Goal: Task Accomplishment & Management: Complete application form

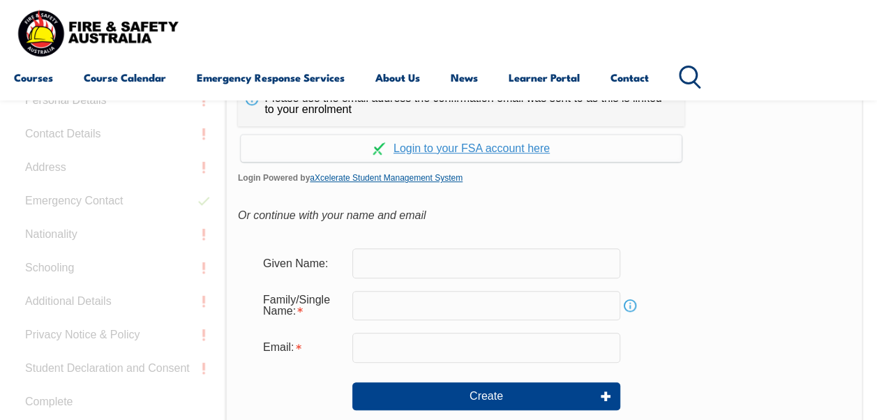
scroll to position [400, 0]
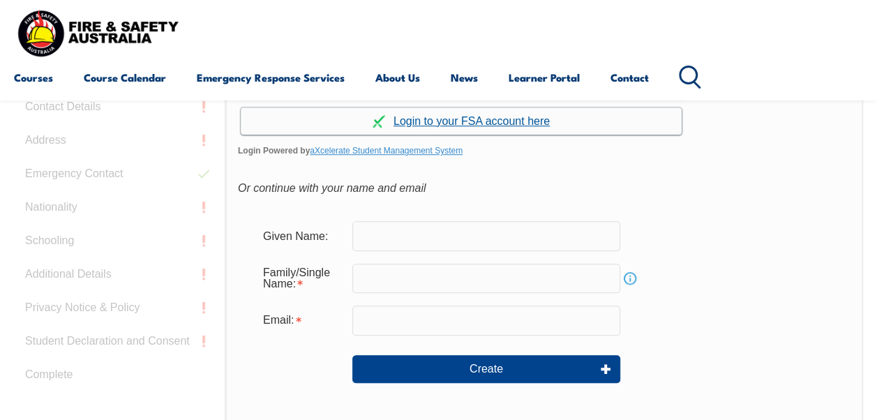
click at [478, 124] on link "Continue with aXcelerate" at bounding box center [461, 120] width 441 height 27
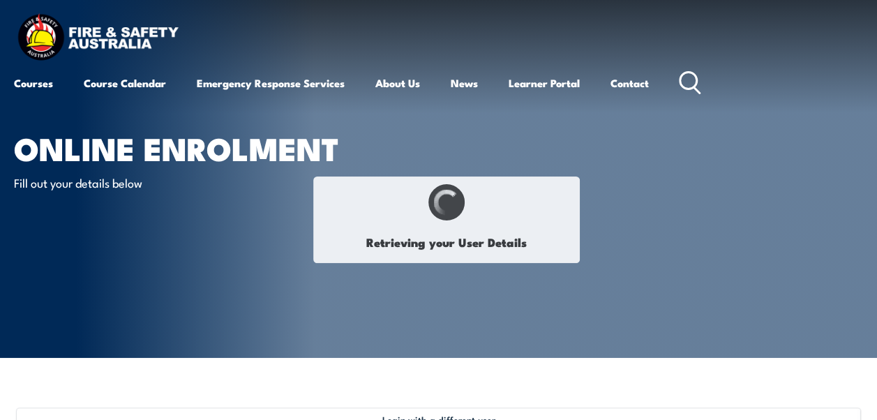
select select "Mr"
type input "[PERSON_NAME]"
type input "[DATE]"
type input "9W8MX2WQ3D"
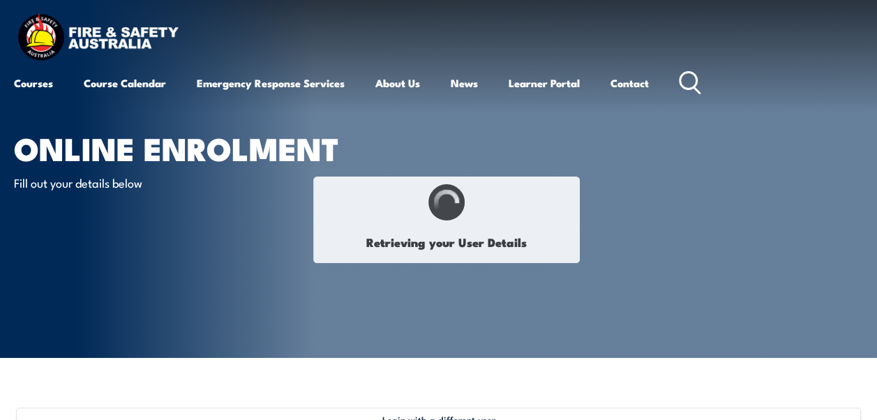
select select "M"
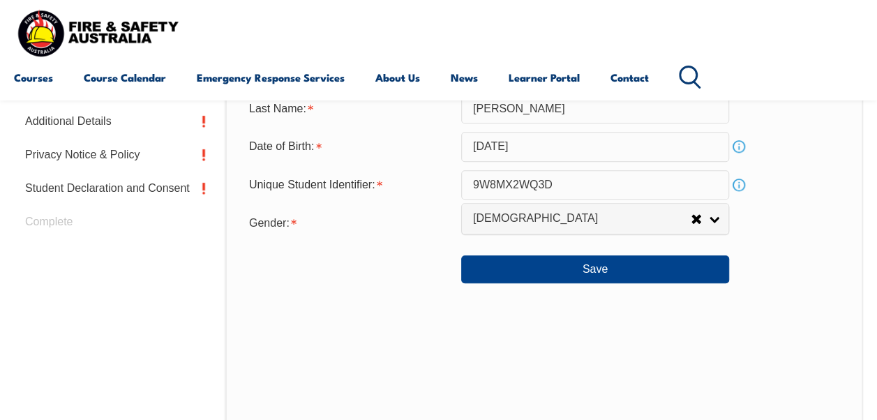
scroll to position [617, 0]
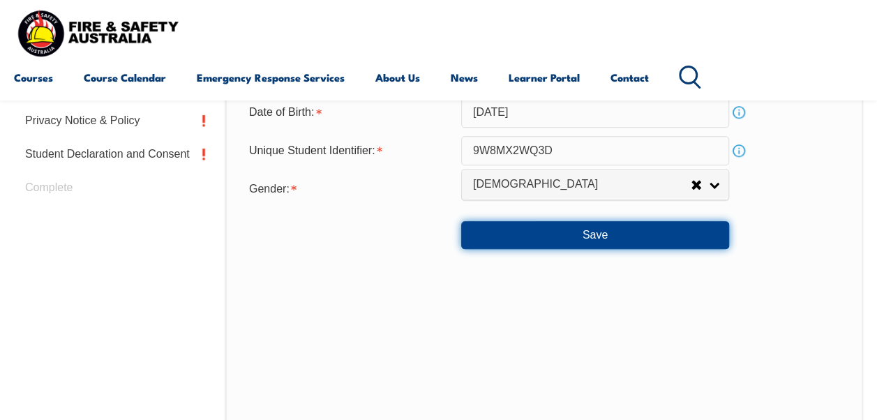
click at [572, 230] on button "Save" at bounding box center [595, 235] width 268 height 28
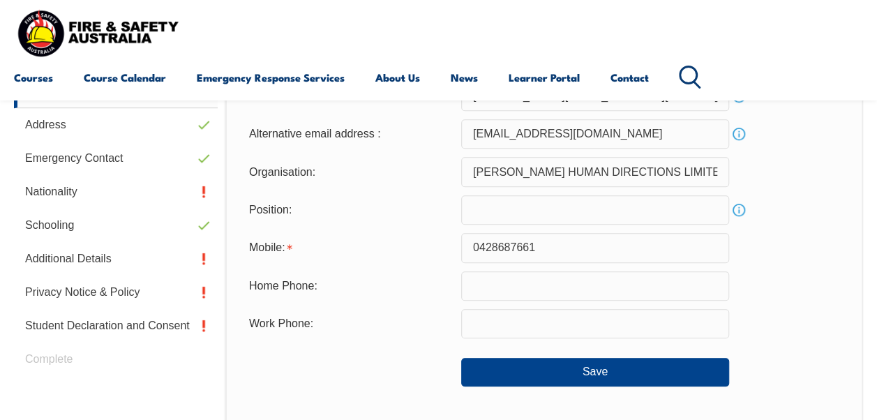
scroll to position [477, 0]
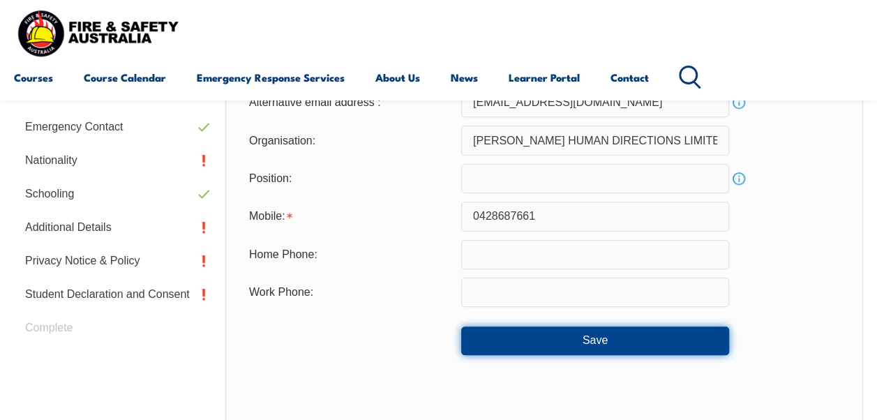
click at [495, 353] on button "Save" at bounding box center [595, 341] width 268 height 28
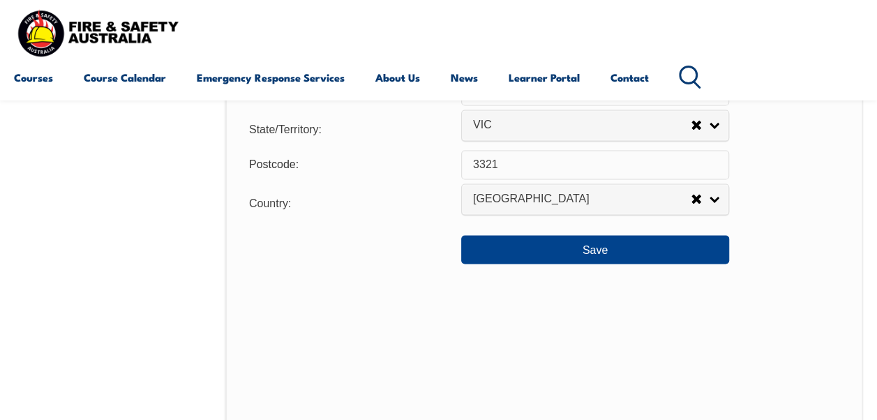
scroll to position [1106, 0]
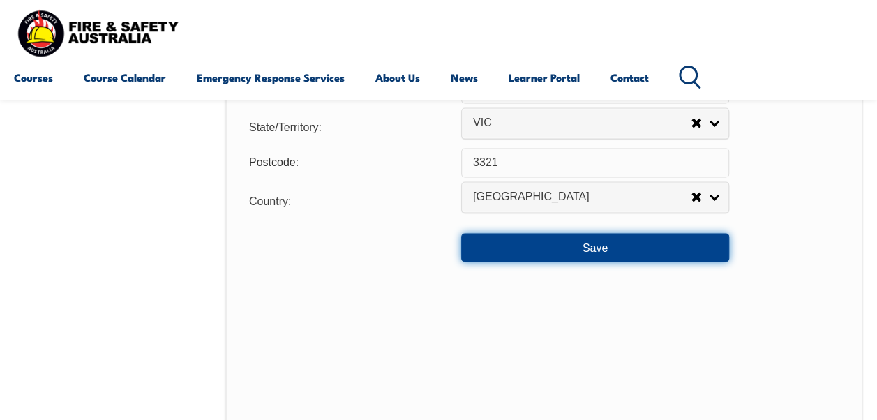
click at [580, 248] on button "Save" at bounding box center [595, 247] width 268 height 28
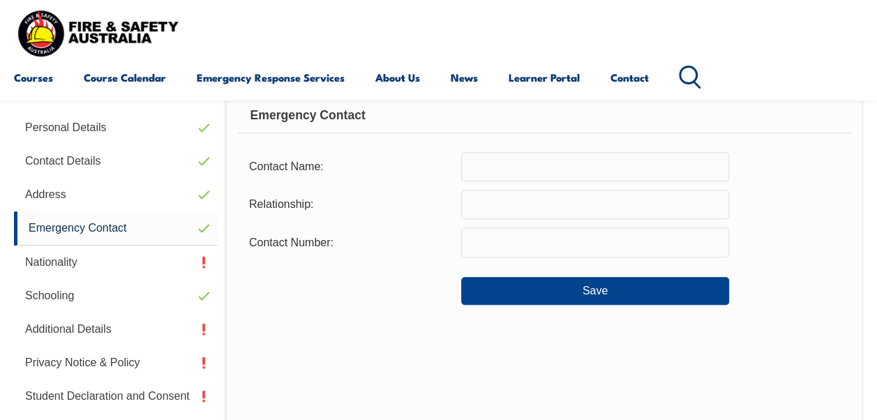
scroll to position [338, 0]
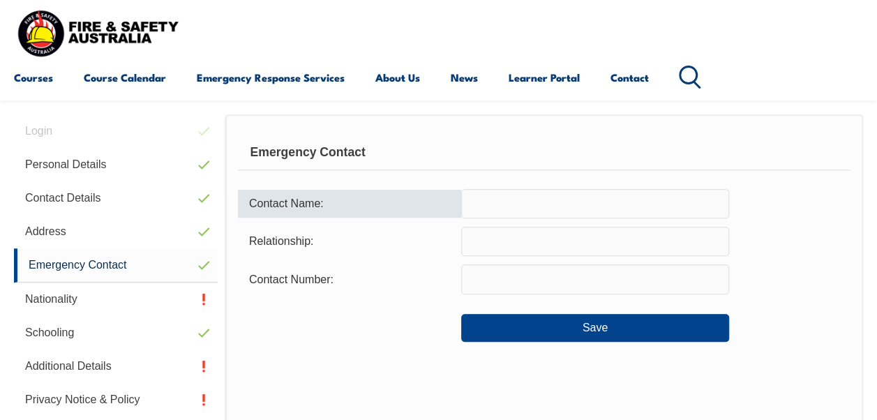
click at [500, 207] on input "text" at bounding box center [595, 203] width 268 height 29
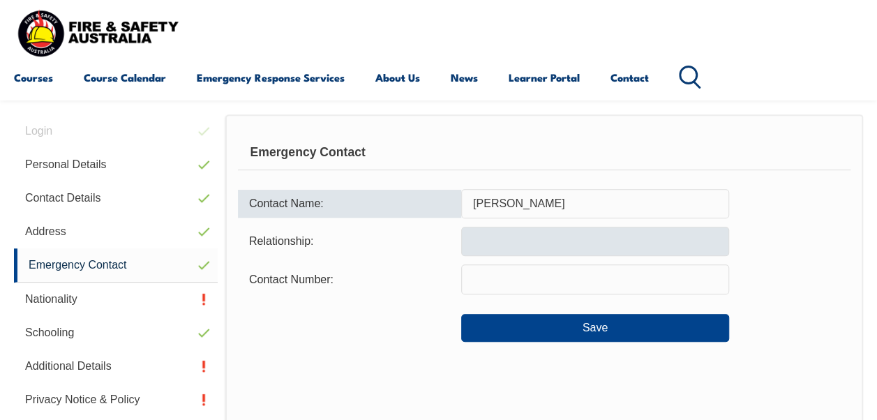
type input "[PERSON_NAME]"
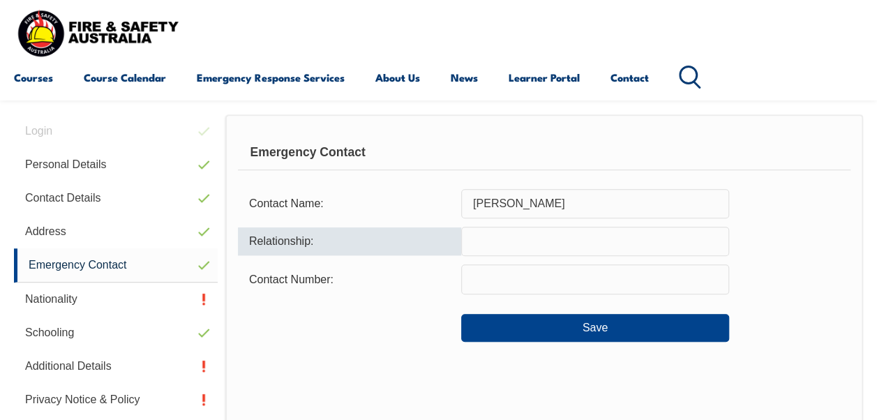
click at [475, 244] on input "text" at bounding box center [595, 241] width 268 height 29
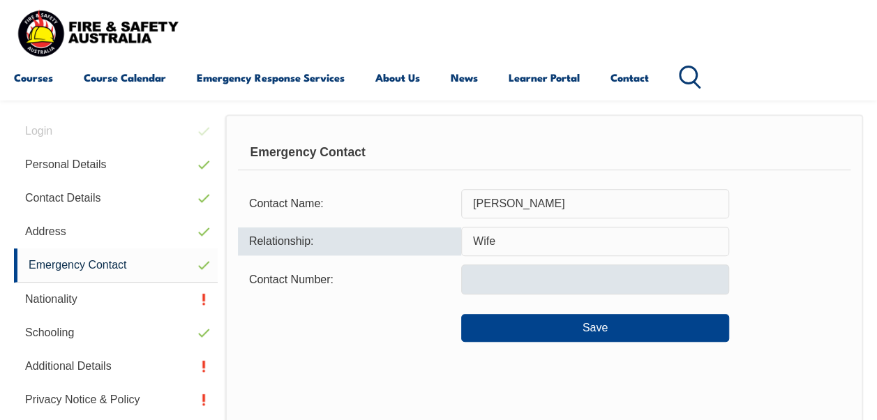
type input "Wife"
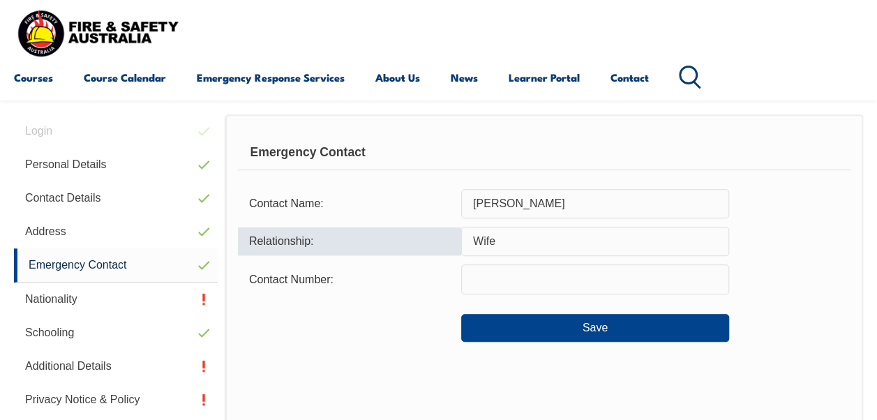
click at [515, 279] on input "text" at bounding box center [595, 278] width 268 height 29
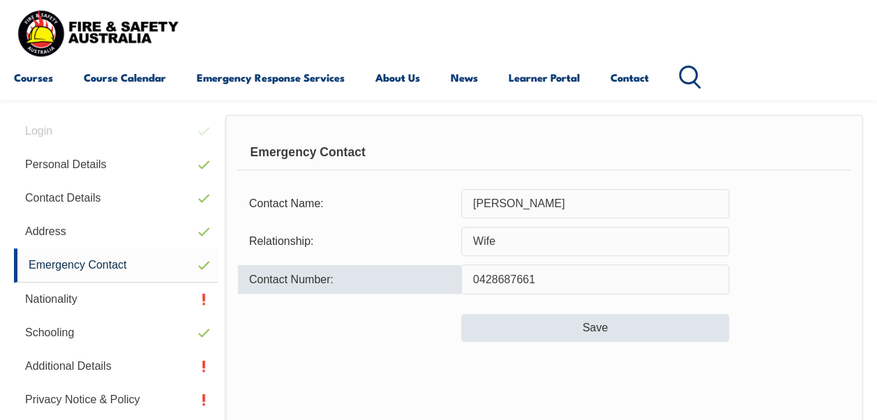
type input "0428687661"
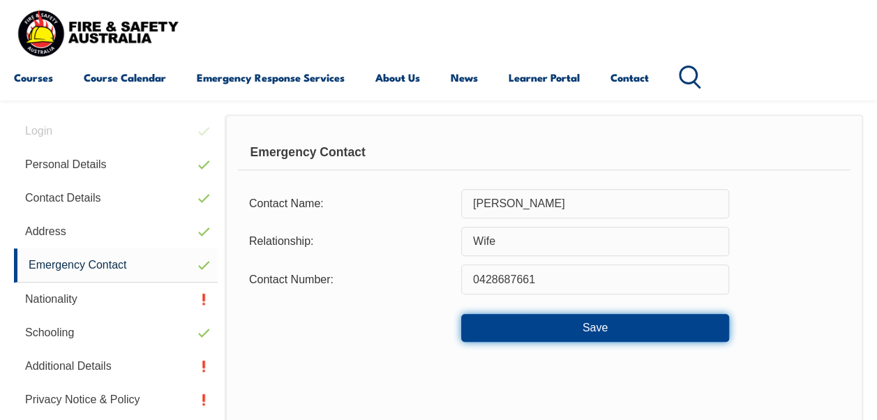
click at [613, 331] on button "Save" at bounding box center [595, 328] width 268 height 28
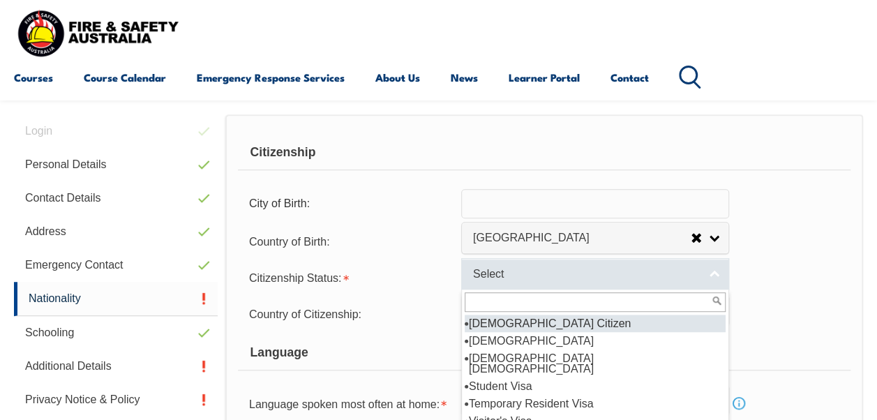
click at [714, 271] on link "Select" at bounding box center [595, 273] width 268 height 31
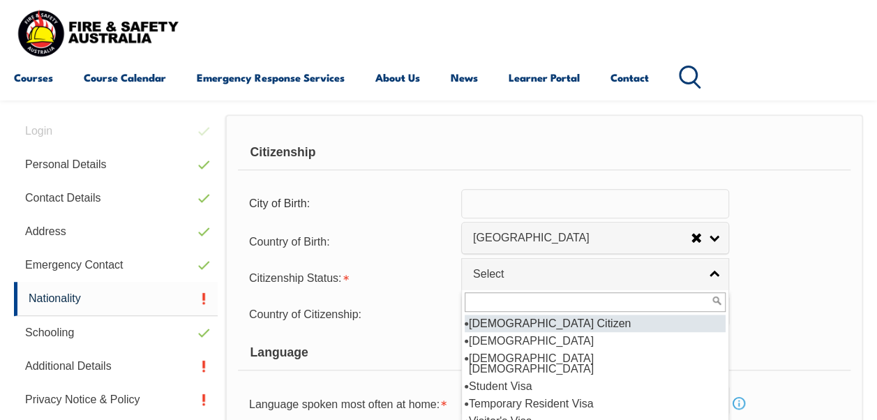
click at [523, 319] on li "[DEMOGRAPHIC_DATA] Citizen" at bounding box center [595, 323] width 261 height 17
select select "1"
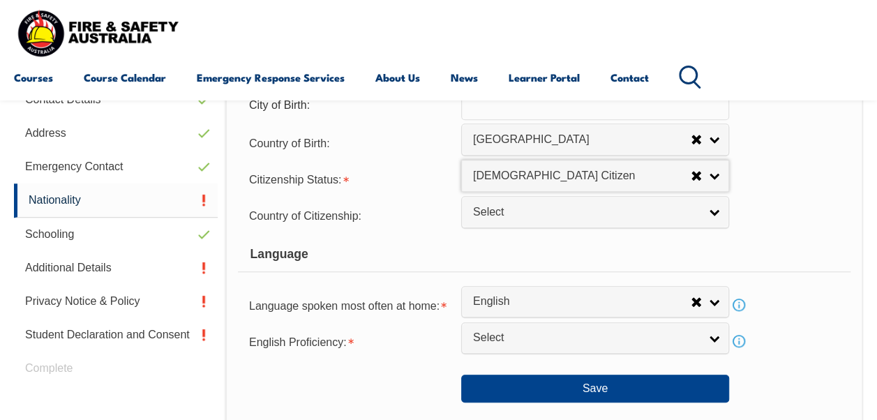
scroll to position [478, 0]
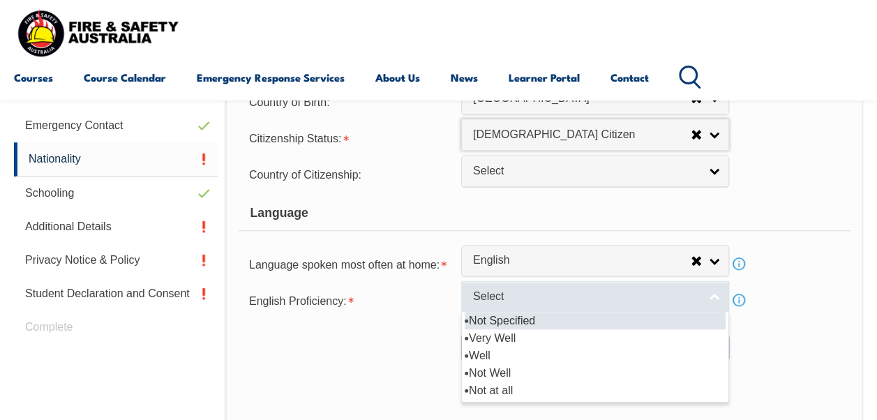
click at [707, 295] on link "Select" at bounding box center [595, 296] width 268 height 31
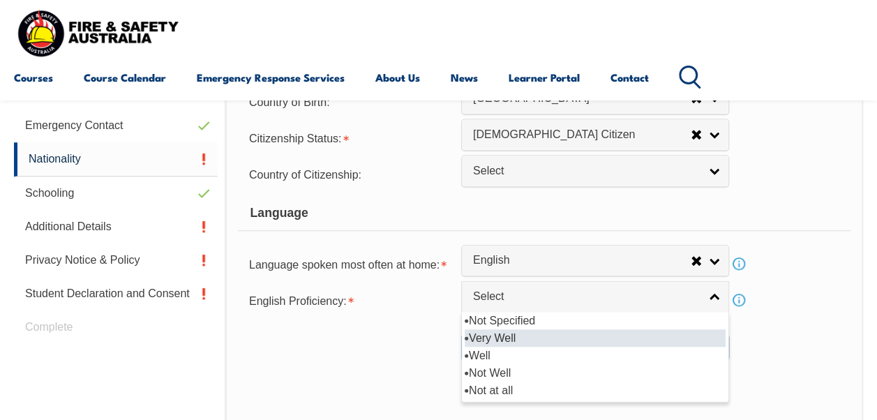
click at [500, 338] on li "Very Well" at bounding box center [595, 337] width 261 height 17
select select "1"
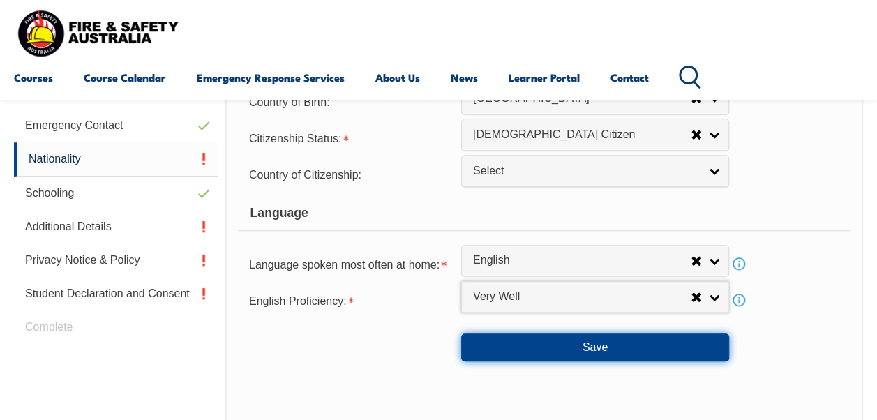
click at [579, 350] on button "Save" at bounding box center [595, 348] width 268 height 28
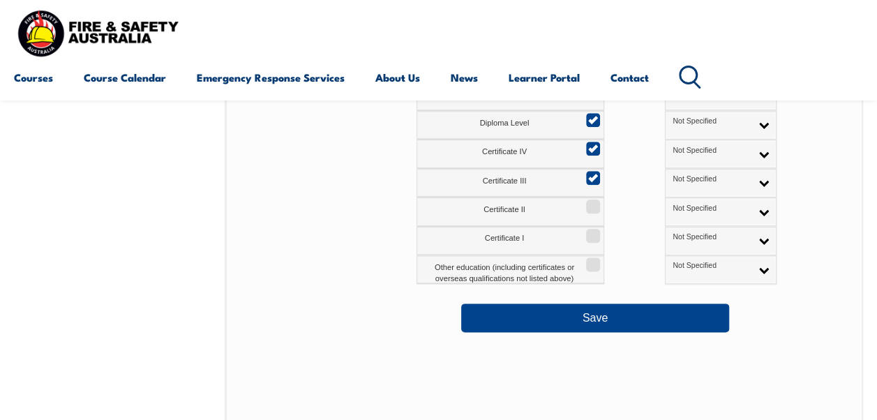
scroll to position [756, 0]
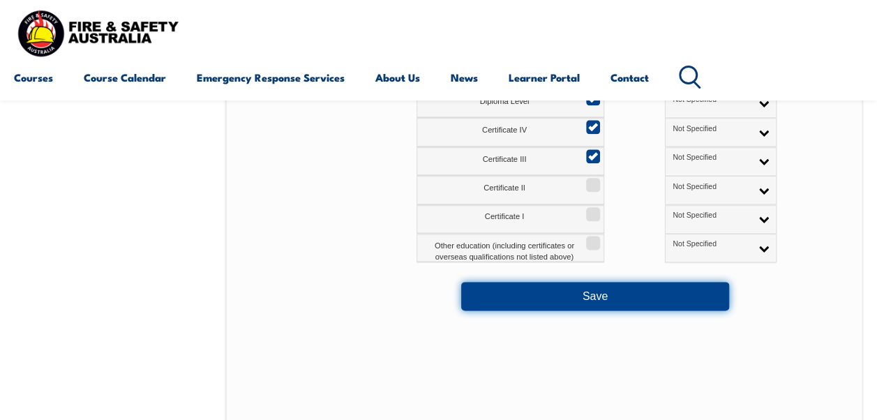
click at [581, 299] on button "Save" at bounding box center [595, 296] width 268 height 28
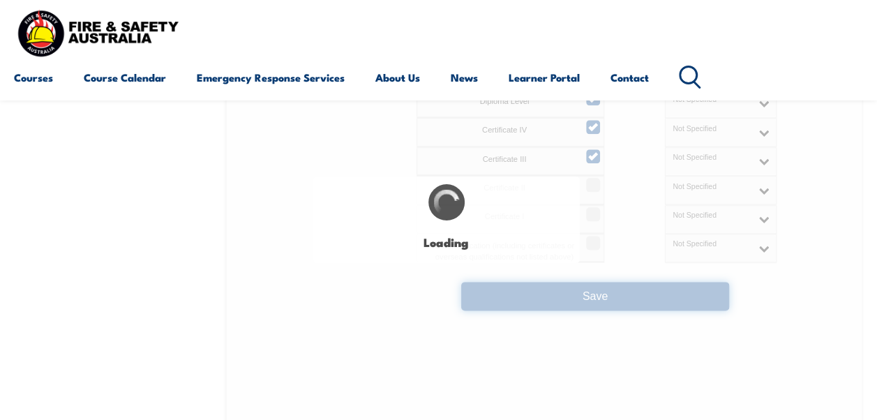
select select
select select "false"
select select "true"
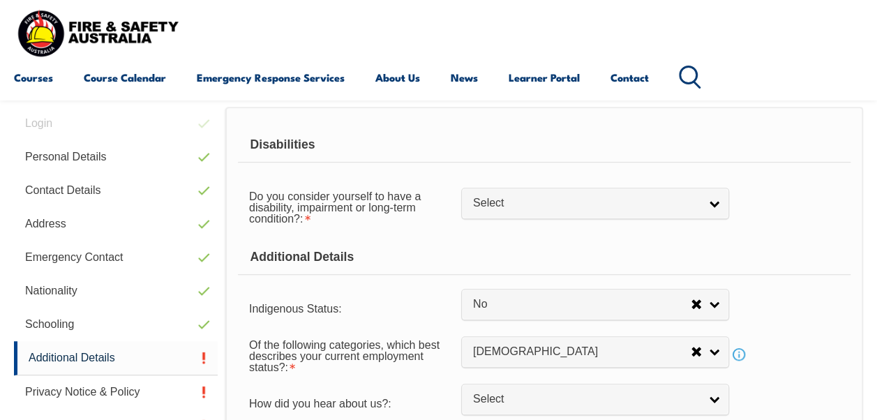
scroll to position [338, 0]
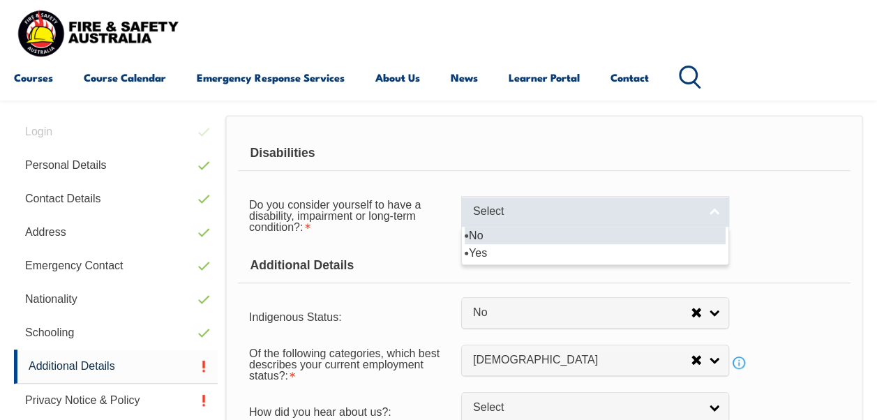
click at [717, 212] on link "Select" at bounding box center [595, 211] width 268 height 31
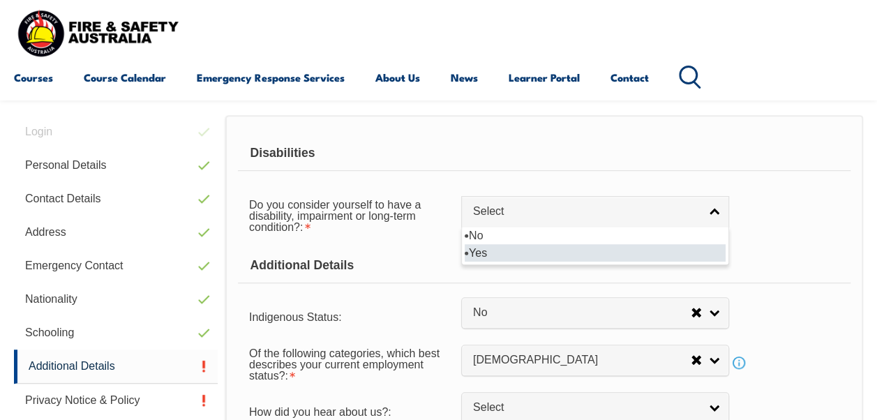
click at [471, 251] on li "Yes" at bounding box center [595, 252] width 261 height 17
select select "true"
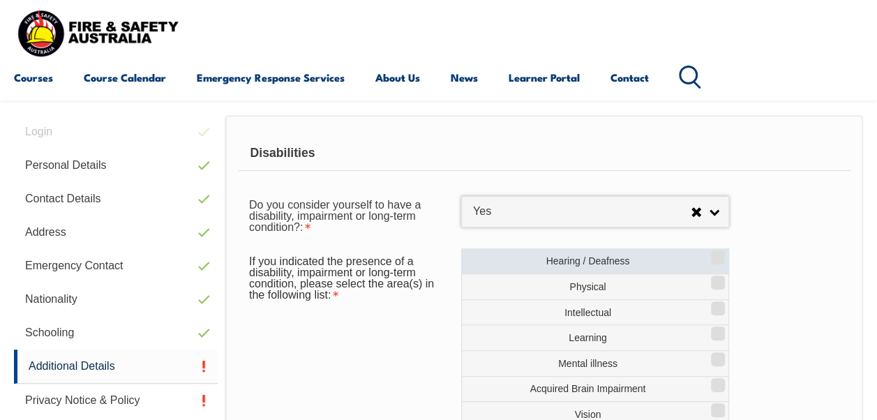
click at [715, 253] on input "Hearing / Deafness" at bounding box center [716, 252] width 8 height 1
checkbox input "true"
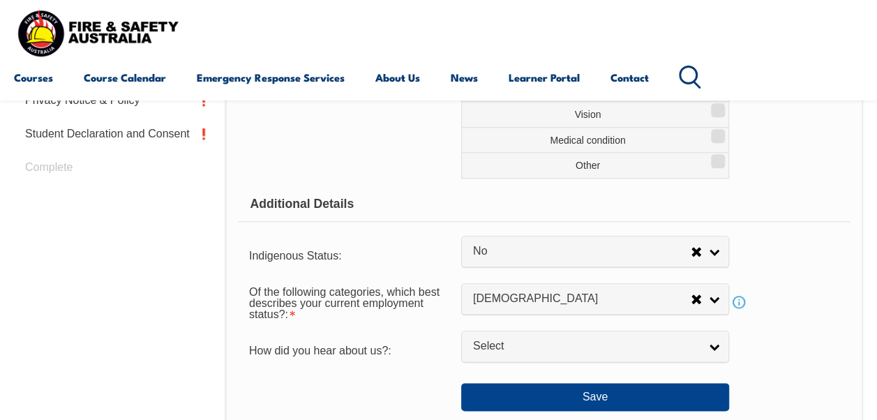
scroll to position [687, 0]
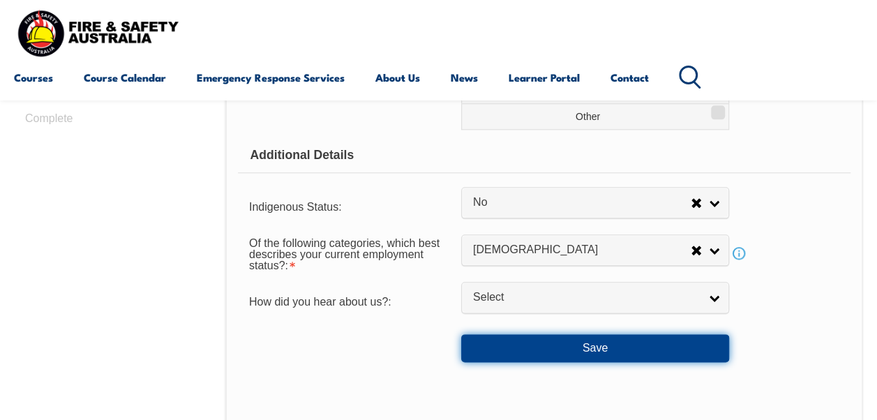
click at [559, 343] on button "Save" at bounding box center [595, 348] width 268 height 28
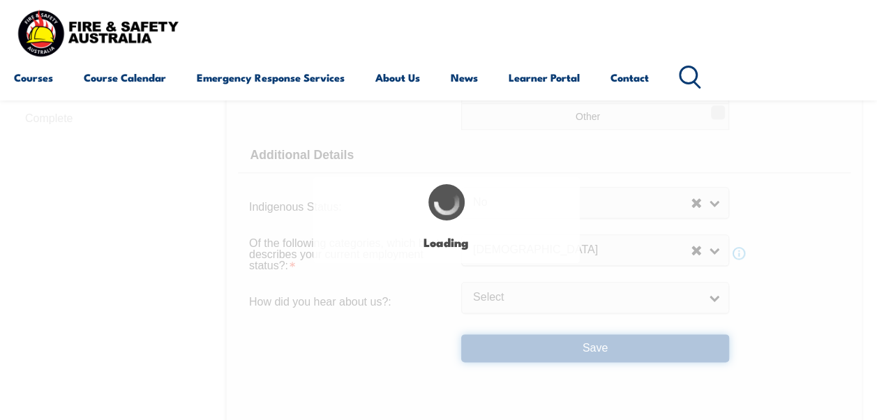
select select "true"
select select
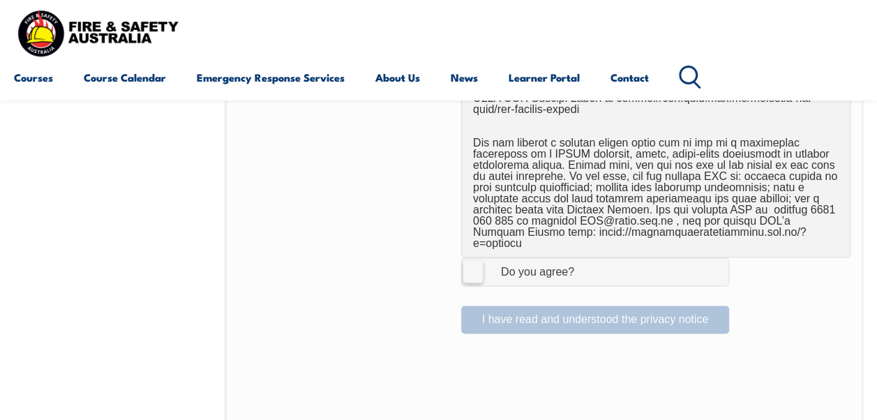
scroll to position [966, 0]
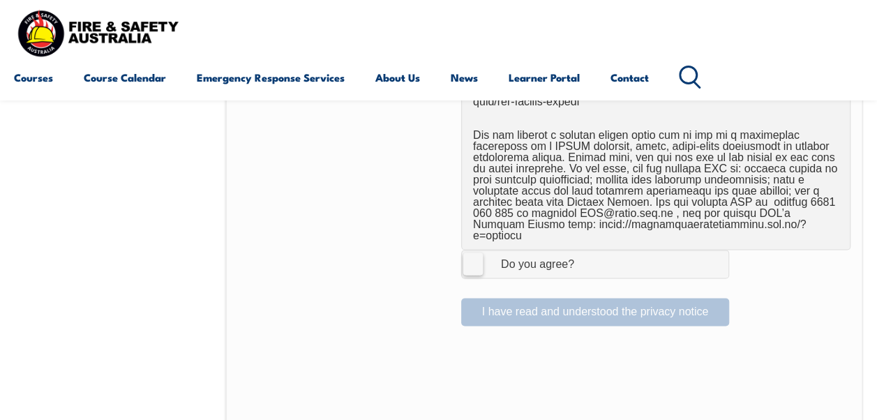
click at [474, 250] on label "I Agree Do you agree?" at bounding box center [595, 264] width 268 height 28
click at [585, 250] on input "I Agree Do you agree?" at bounding box center [597, 263] width 24 height 27
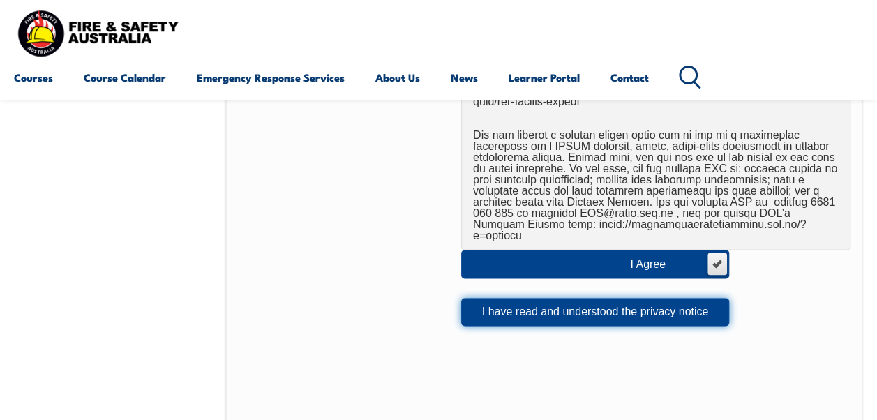
click at [504, 298] on button "I have read and understood the privacy notice" at bounding box center [595, 312] width 268 height 28
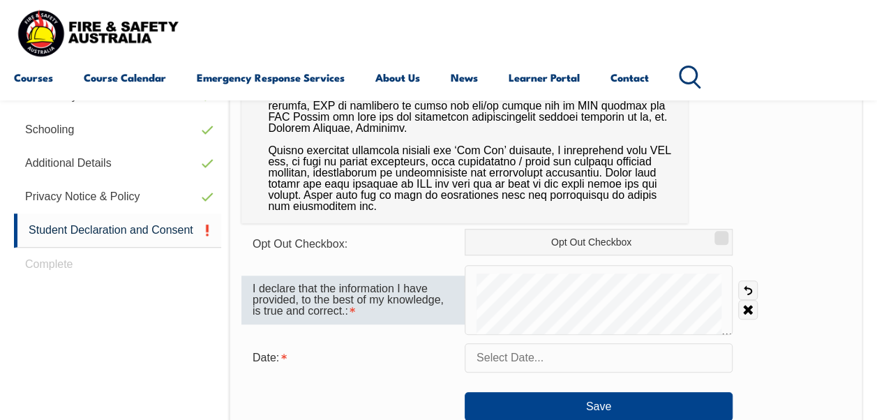
scroll to position [548, 0]
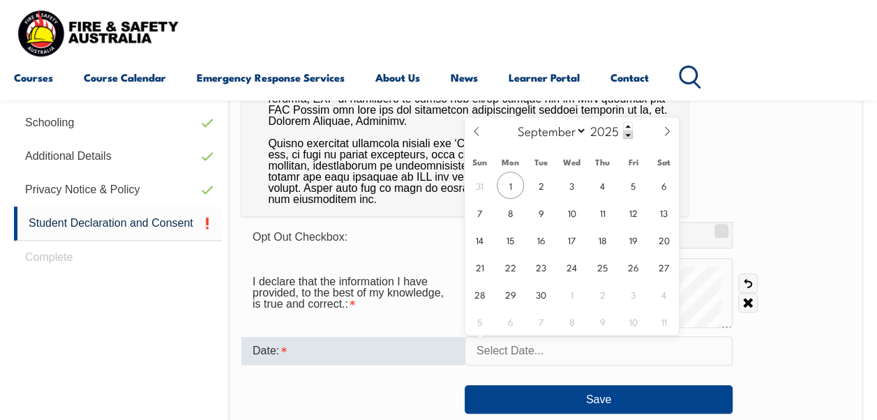
click at [636, 361] on input "text" at bounding box center [599, 350] width 268 height 29
click at [515, 186] on span "1" at bounding box center [510, 185] width 27 height 27
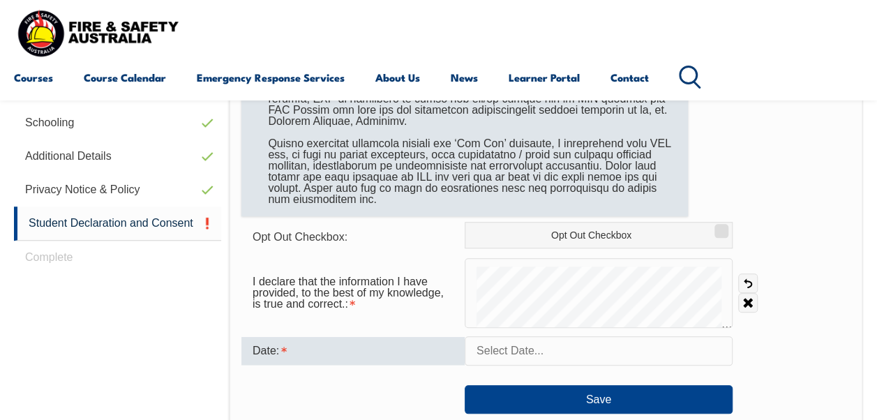
type input "[DATE]"
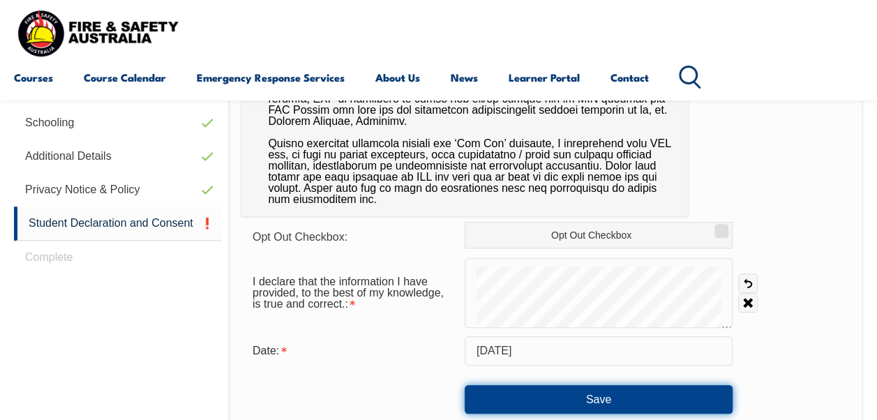
click at [548, 402] on button "Save" at bounding box center [599, 399] width 268 height 28
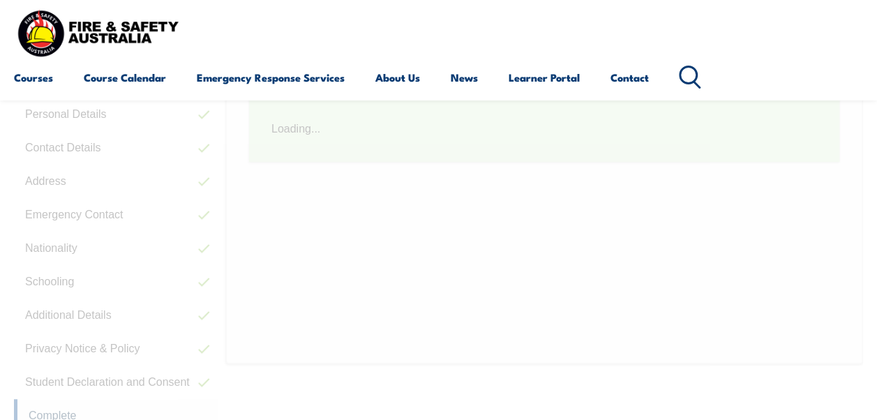
scroll to position [338, 0]
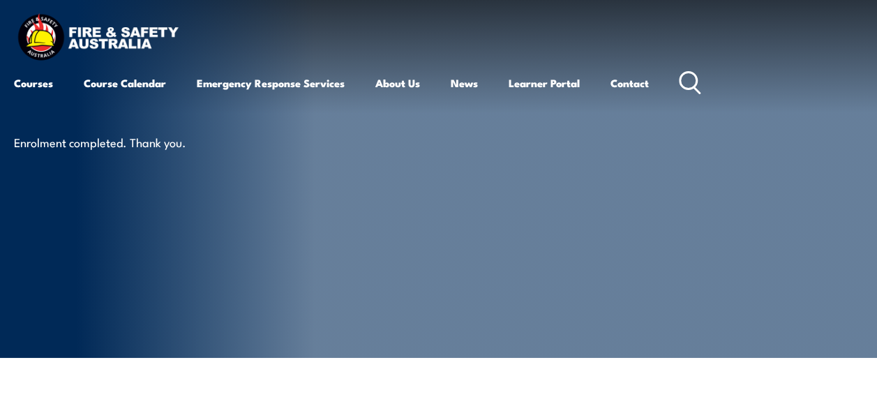
click at [338, 276] on div "Enrolment completed. Thank you." at bounding box center [186, 179] width 345 height 358
